Goal: Task Accomplishment & Management: Manage account settings

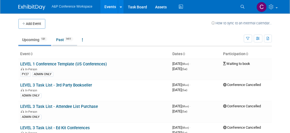
click at [61, 38] on link "Past 1411" at bounding box center [64, 40] width 25 height 10
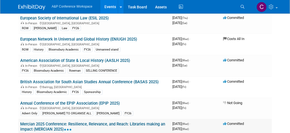
scroll to position [108, 0]
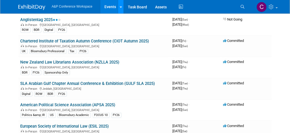
click at [122, 6] on link at bounding box center [121, 7] width 6 height 14
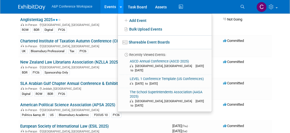
click at [122, 6] on link at bounding box center [121, 7] width 6 height 14
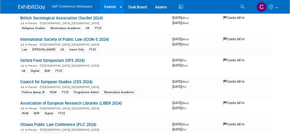
scroll to position [8231, 0]
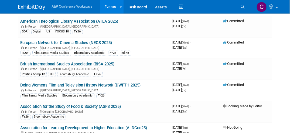
scroll to position [2399, 0]
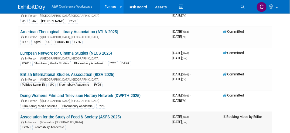
drag, startPoint x: 144, startPoint y: 89, endPoint x: 117, endPoint y: 94, distance: 27.5
click at [117, 124] on div "FY26 Bloomsbury Academic" at bounding box center [95, 127] width 148 height 6
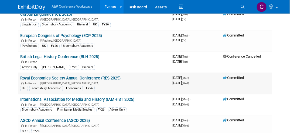
scroll to position [1805, 0]
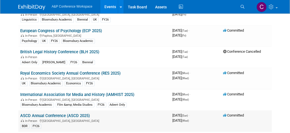
click at [58, 113] on link "ASCD Annual Conference (ASCD 2025)" at bounding box center [56, 115] width 70 height 5
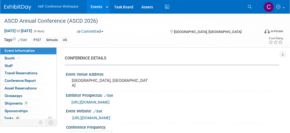
select select "Annual"
select select "Level 1"
select select "In-Person Booth"
select select "Schools"
select select "Bloomsbury Digital Resources"
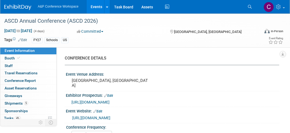
select select "[PERSON_NAME]"
select select "BDR Product Awareness and Trial Generation​"
select select "Annual"
select select "Level 1"
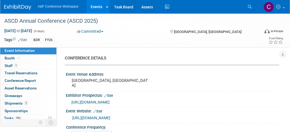
select select "In-Person Booth"
select select "Schools"
select select "Bloomsbury Digital Resources"
select select "Anne Weston"
select select "Mark Strong"
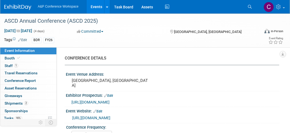
select select "BDR Product Awareness and Trial Generation​"
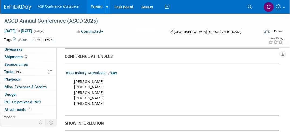
scroll to position [312, 0]
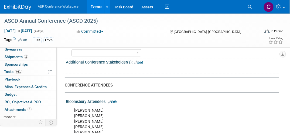
drag, startPoint x: 143, startPoint y: 101, endPoint x: 142, endPoint y: 116, distance: 14.9
click at [142, 116] on div "Erin Conklin Carrie Brandon Paul Webb Kevin Connors Chris Ciccocelli" at bounding box center [152, 121] width 165 height 32
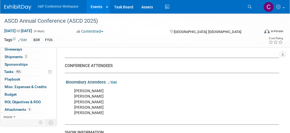
scroll to position [339, 0]
